Goal: Task Accomplishment & Management: Use online tool/utility

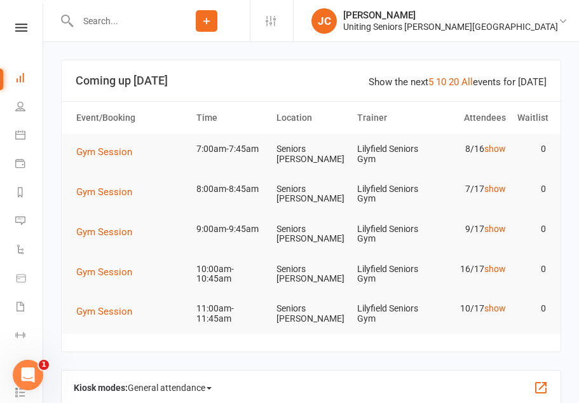
click at [33, 29] on link at bounding box center [21, 28] width 45 height 8
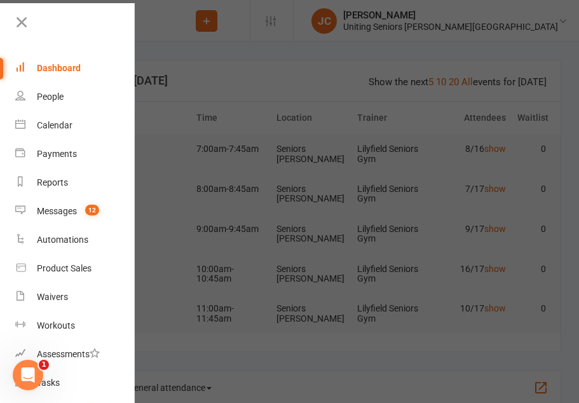
click at [260, 90] on div at bounding box center [289, 201] width 579 height 403
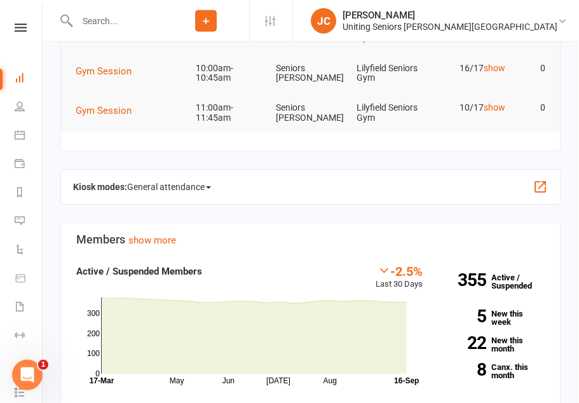
scroll to position [215, 0]
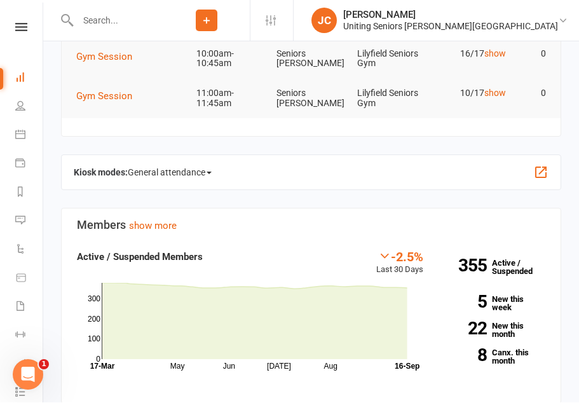
click at [204, 163] on span "General attendance" at bounding box center [170, 173] width 84 height 20
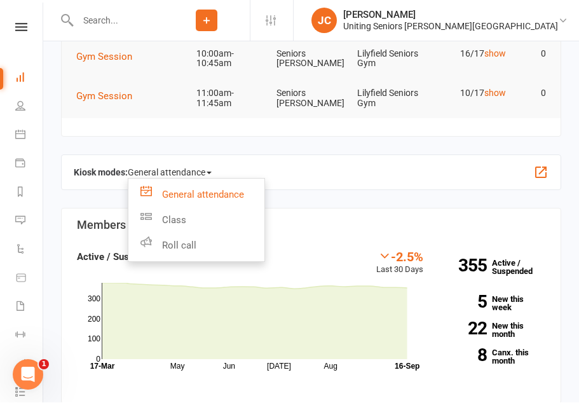
scroll to position [216, 0]
click at [251, 243] on link "Roll call" at bounding box center [196, 245] width 136 height 25
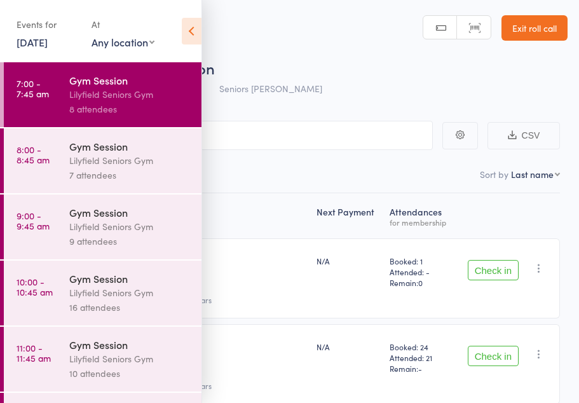
click at [200, 39] on icon at bounding box center [192, 31] width 20 height 27
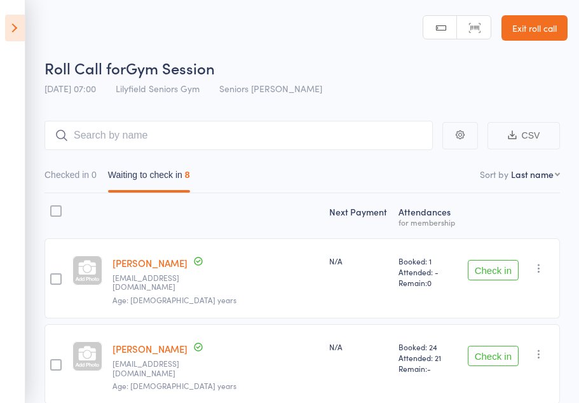
click at [546, 37] on link "Exit roll call" at bounding box center [535, 27] width 66 height 25
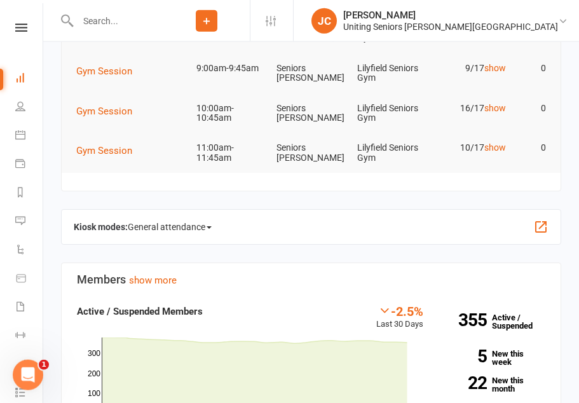
scroll to position [289, 0]
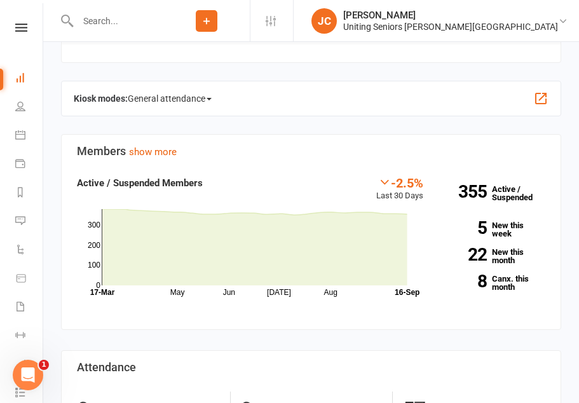
click at [193, 97] on span "General attendance" at bounding box center [170, 98] width 84 height 20
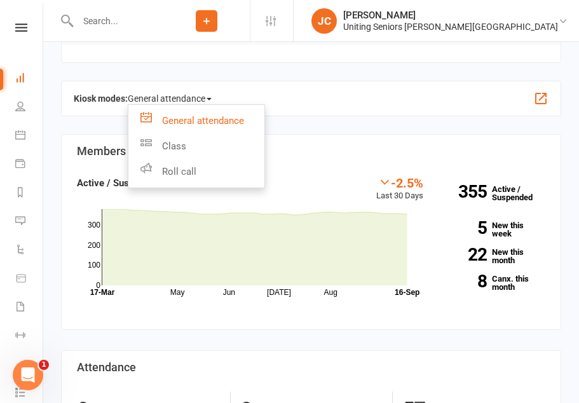
click at [540, 97] on button "button" at bounding box center [540, 98] width 15 height 15
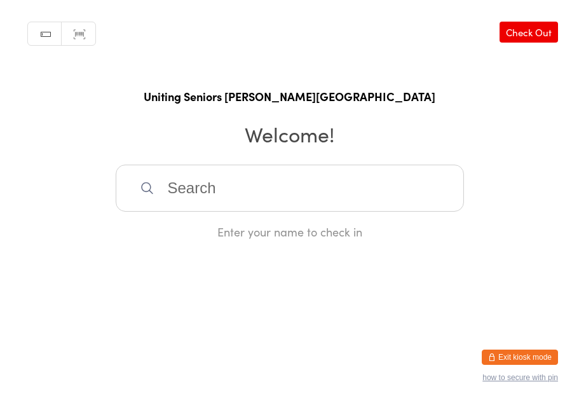
click at [528, 352] on button "Exit kiosk mode" at bounding box center [520, 357] width 76 height 15
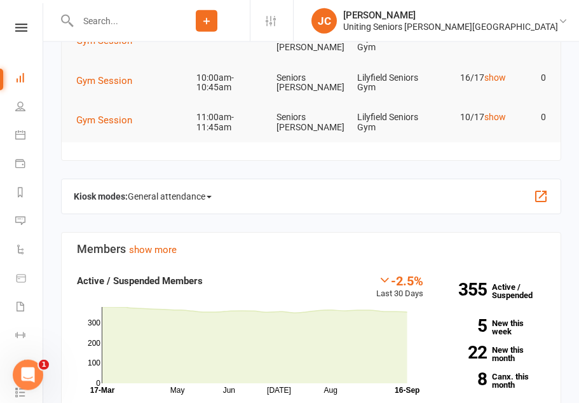
click at [206, 192] on span "General attendance" at bounding box center [170, 196] width 84 height 20
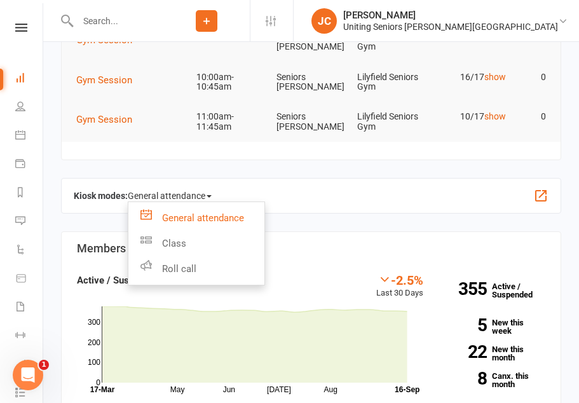
click at [231, 244] on link "Class" at bounding box center [196, 243] width 136 height 25
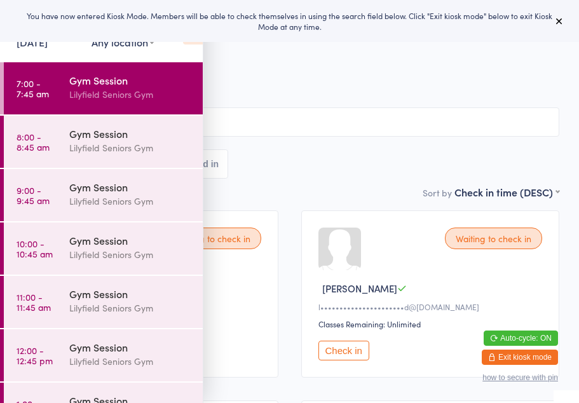
click at [552, 20] on button at bounding box center [559, 20] width 15 height 15
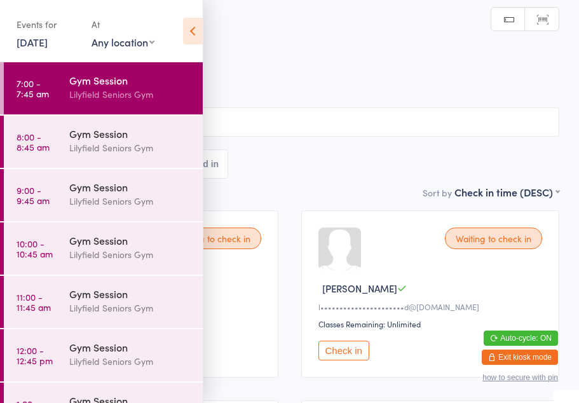
click at [194, 42] on icon at bounding box center [193, 31] width 20 height 27
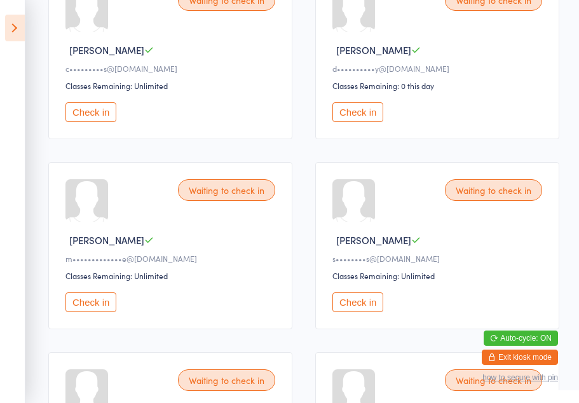
scroll to position [430, 0]
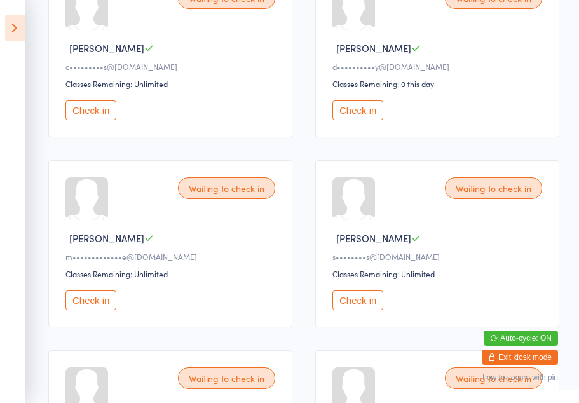
click at [92, 310] on button "Check in" at bounding box center [90, 301] width 51 height 20
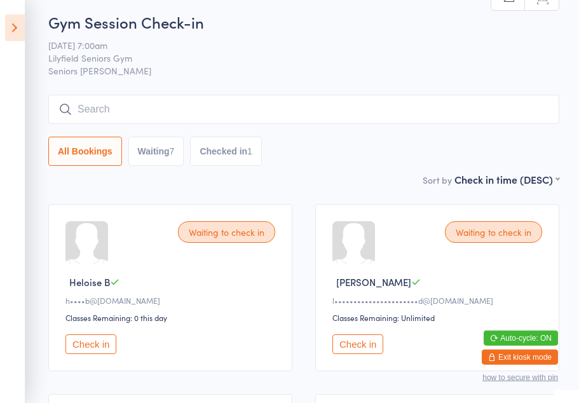
scroll to position [0, 0]
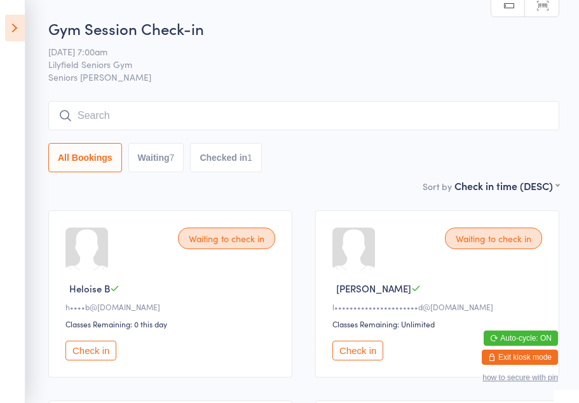
click at [92, 359] on button "Check in" at bounding box center [90, 351] width 51 height 20
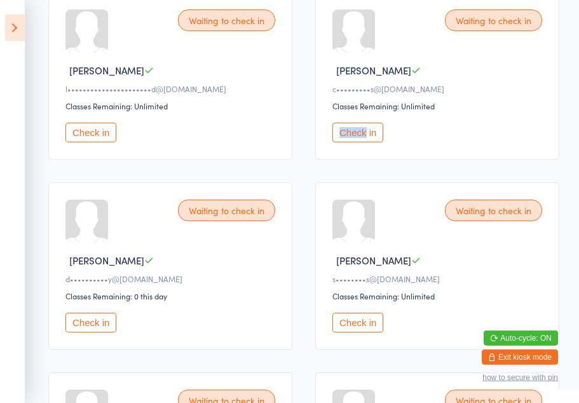
scroll to position [219, 0]
click at [367, 330] on button "Check in" at bounding box center [357, 322] width 51 height 20
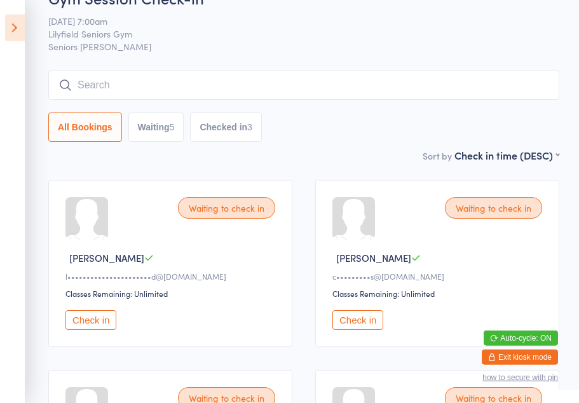
scroll to position [31, 0]
click at [360, 321] on button "Check in" at bounding box center [357, 320] width 51 height 20
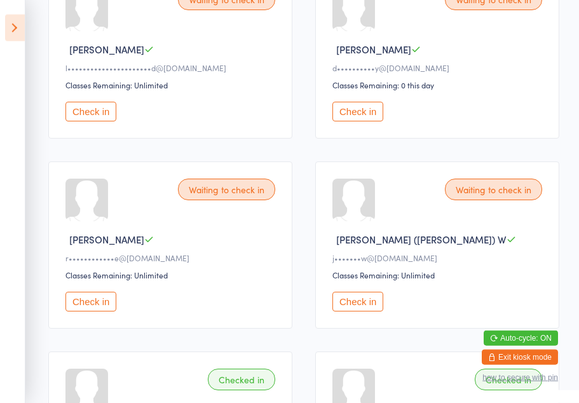
scroll to position [241, 0]
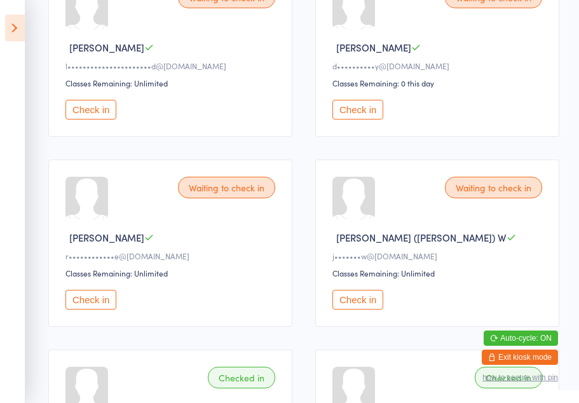
click at [92, 304] on button "Check in" at bounding box center [90, 300] width 51 height 20
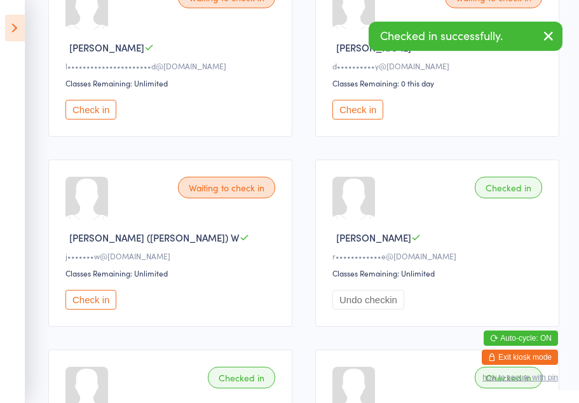
click at [97, 310] on button "Check in" at bounding box center [90, 300] width 51 height 20
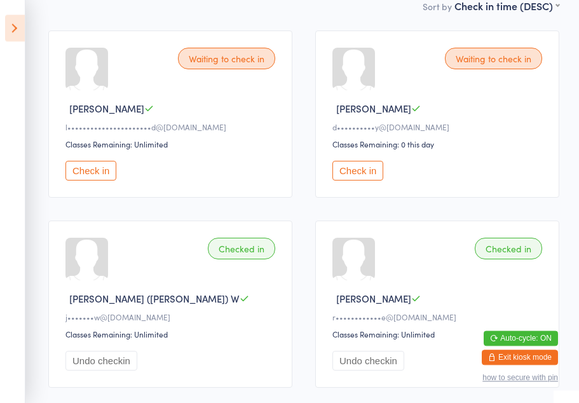
scroll to position [180, 0]
click at [366, 177] on button "Check in" at bounding box center [357, 171] width 51 height 20
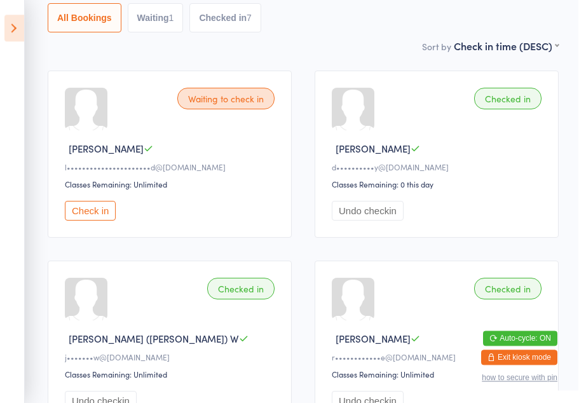
click at [113, 221] on button "Check in" at bounding box center [90, 211] width 51 height 20
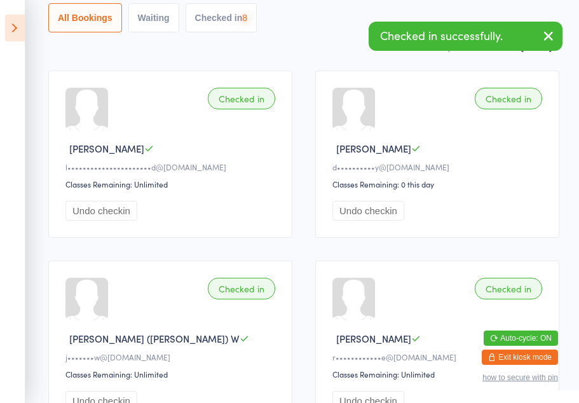
click at [8, 41] on icon at bounding box center [15, 28] width 20 height 27
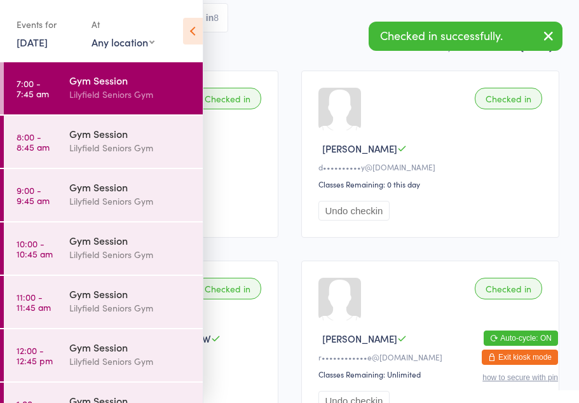
click at [107, 157] on div "Gym Session Lilyfield Seniors Gym" at bounding box center [136, 141] width 134 height 50
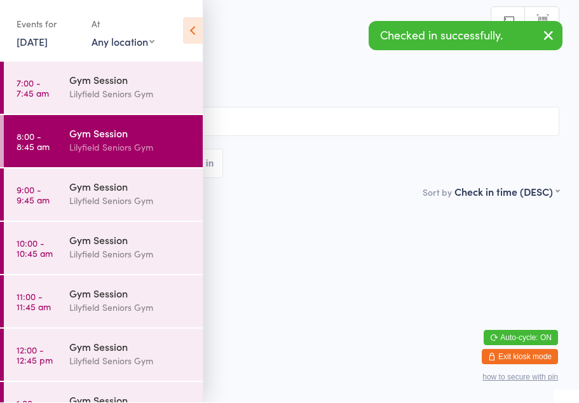
click at [195, 25] on icon at bounding box center [193, 31] width 20 height 27
